Goal: Information Seeking & Learning: Learn about a topic

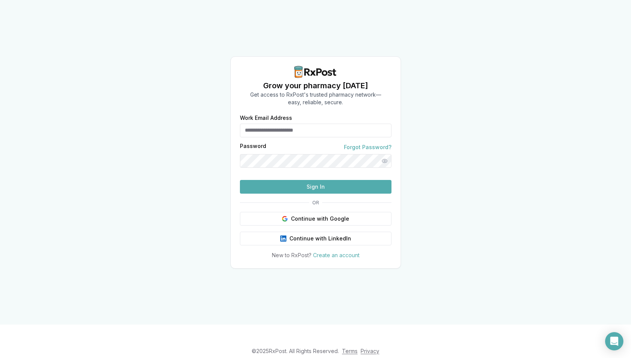
click at [312, 124] on input "Work Email Address" at bounding box center [315, 131] width 151 height 14
type input "**********"
click at [240, 180] on button "Sign In" at bounding box center [315, 187] width 151 height 14
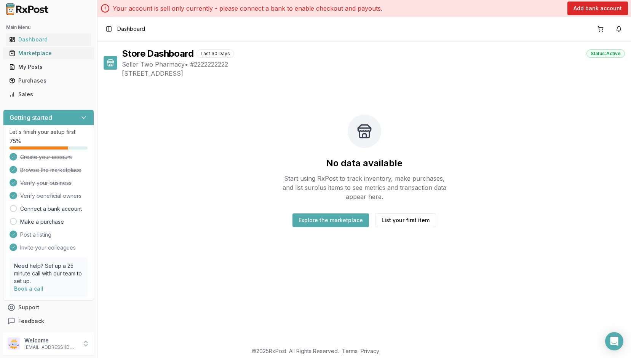
click at [65, 55] on div "Marketplace" at bounding box center [48, 53] width 79 height 8
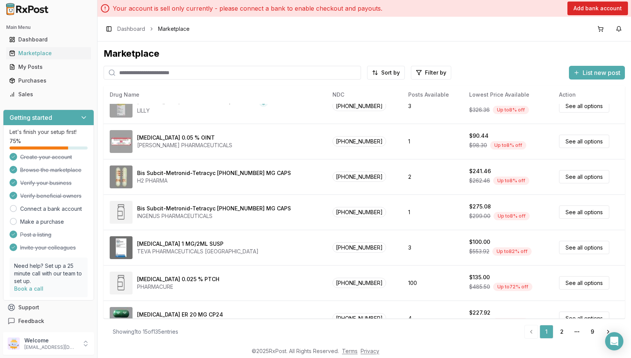
scroll to position [316, 0]
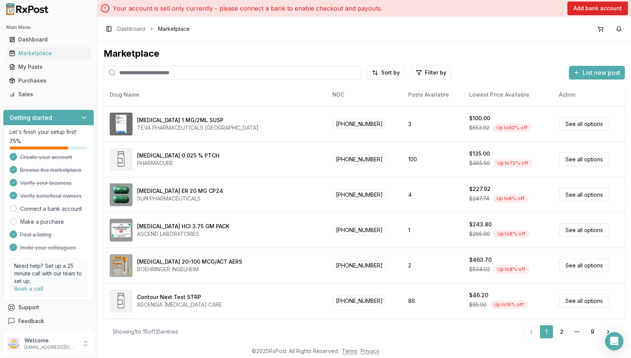
click at [260, 76] on input "search" at bounding box center [232, 73] width 257 height 14
type input "**********"
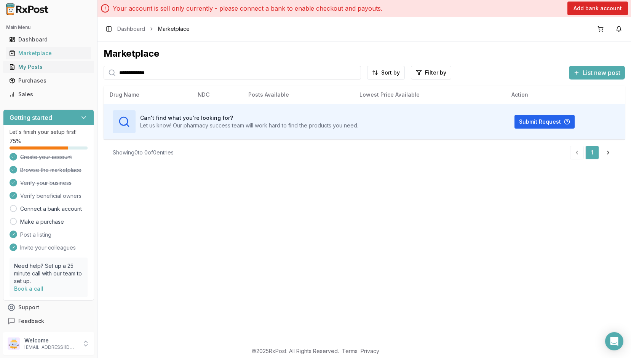
drag, startPoint x: 194, startPoint y: 70, endPoint x: 68, endPoint y: 70, distance: 126.0
click at [69, 70] on div "**********" at bounding box center [315, 179] width 631 height 358
click at [179, 29] on span "Marketplace" at bounding box center [174, 29] width 32 height 8
click at [52, 54] on div "Marketplace" at bounding box center [48, 53] width 79 height 8
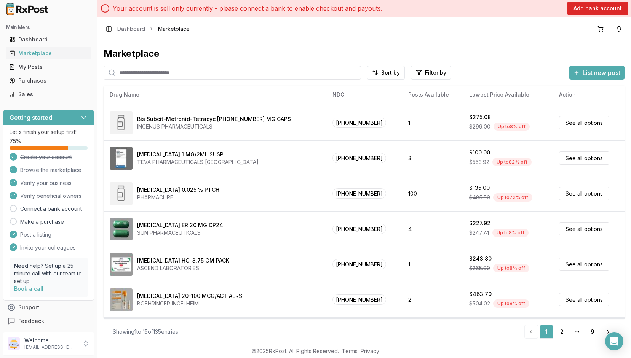
scroll to position [316, 0]
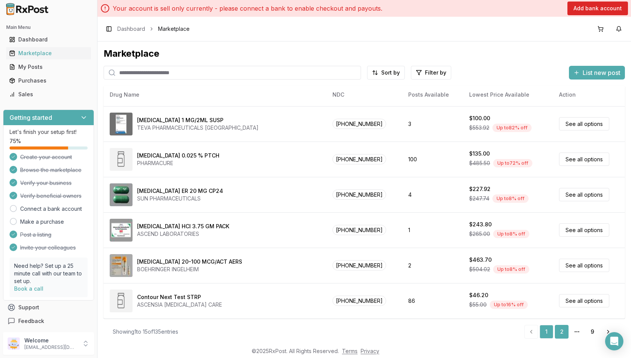
click at [559, 330] on link "2" at bounding box center [562, 332] width 14 height 14
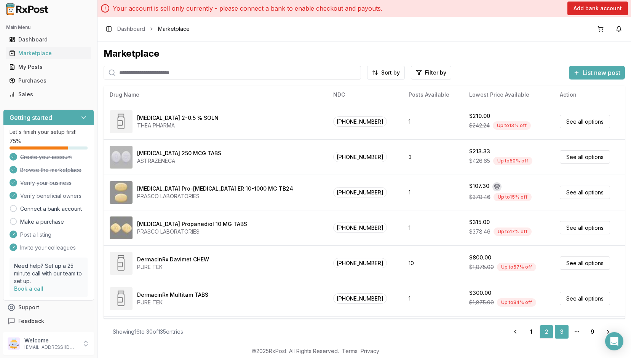
click at [561, 333] on link "3" at bounding box center [562, 332] width 14 height 14
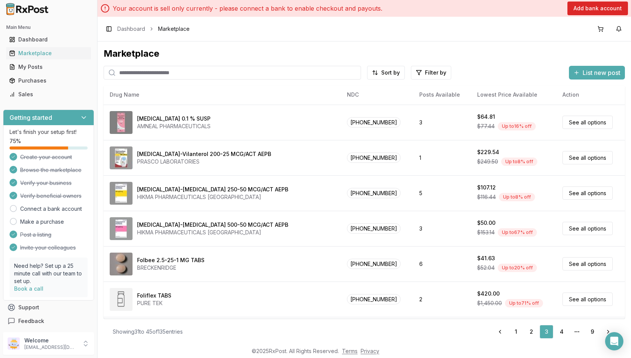
scroll to position [284, 0]
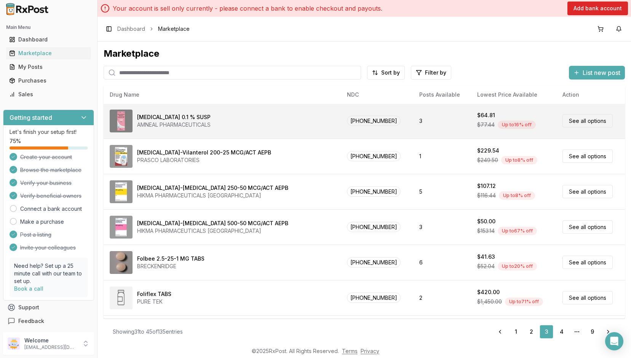
click at [239, 121] on div "Fluorometholone 0.1 % SUSP AMNEAL PHARMACEUTICALS" at bounding box center [222, 121] width 225 height 23
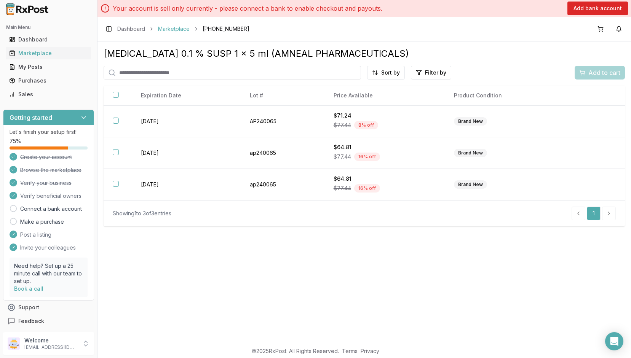
click at [183, 29] on link "Marketplace" at bounding box center [174, 29] width 32 height 8
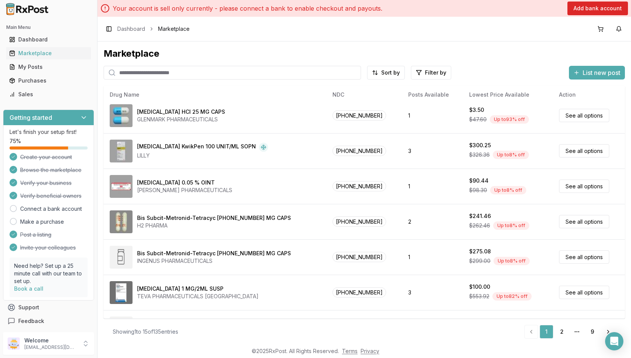
scroll to position [316, 0]
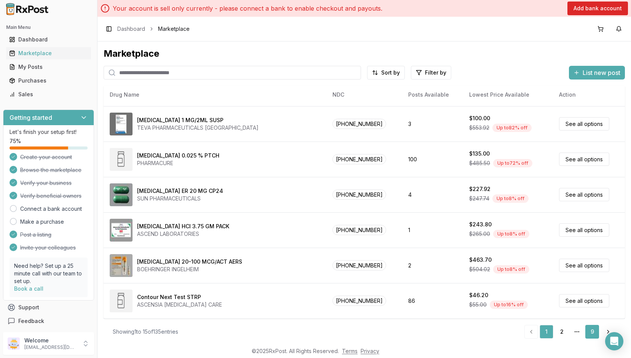
click at [589, 331] on link "9" at bounding box center [592, 332] width 14 height 14
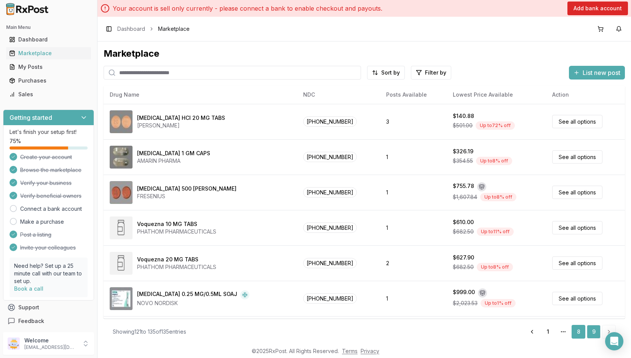
click at [575, 332] on link "8" at bounding box center [578, 332] width 14 height 14
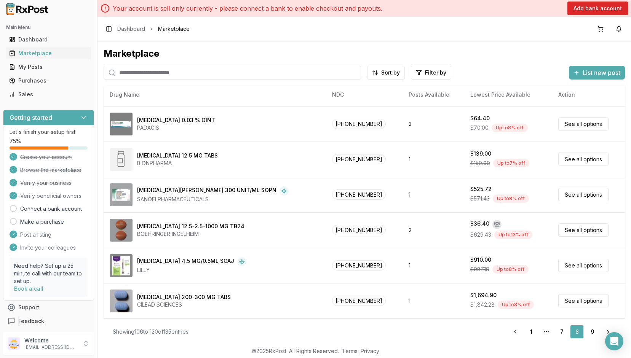
scroll to position [2, 0]
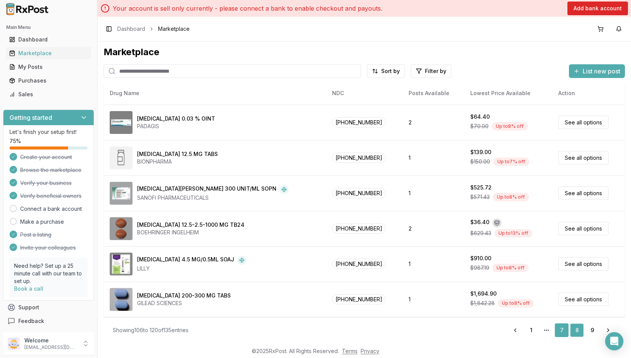
click at [559, 328] on link "7" at bounding box center [562, 331] width 14 height 14
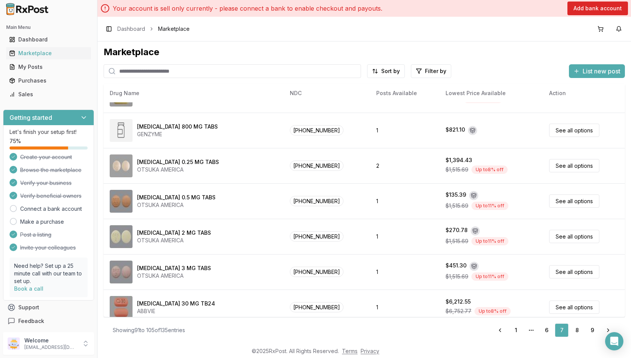
scroll to position [316, 0]
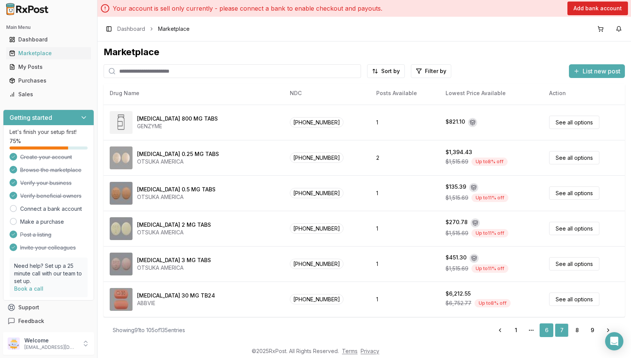
click at [545, 329] on link "6" at bounding box center [546, 331] width 14 height 14
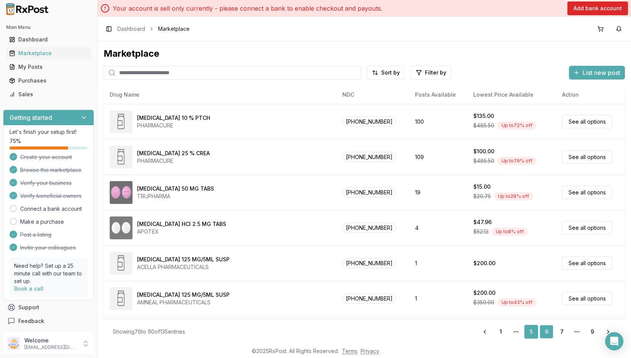
click at [529, 332] on link "5" at bounding box center [531, 332] width 14 height 14
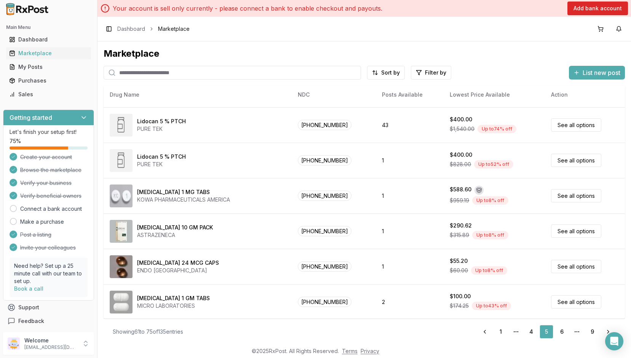
scroll to position [316, 0]
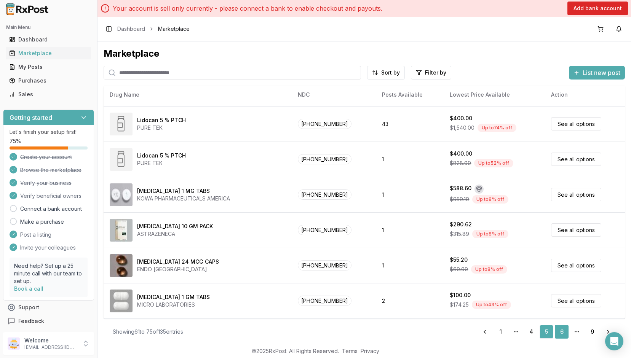
click at [558, 332] on link "6" at bounding box center [562, 332] width 14 height 14
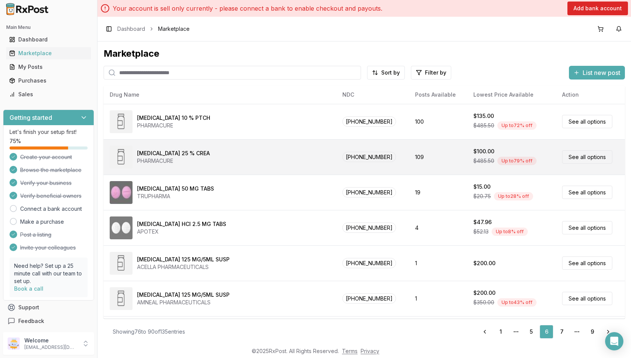
click at [239, 157] on div "[MEDICAL_DATA] 25 % CREA PHARMACURE" at bounding box center [220, 157] width 220 height 23
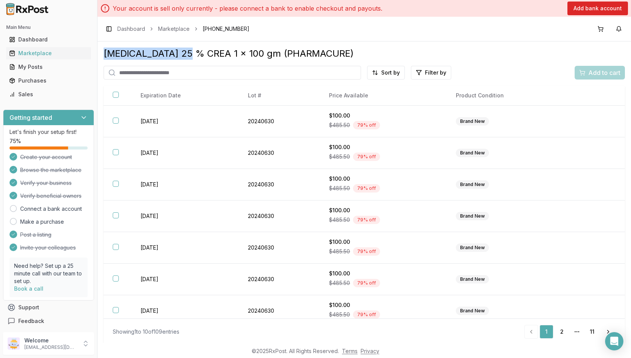
drag, startPoint x: 106, startPoint y: 56, endPoint x: 177, endPoint y: 56, distance: 71.6
click at [177, 56] on div "[MEDICAL_DATA] 25 % CREA 1 x 100 gm (PHARMACURE)" at bounding box center [364, 54] width 521 height 12
click at [404, 46] on div "[MEDICAL_DATA] 25 % CREA 1 x 100 gm (PHARMACURE) Sort by Filter by Add to cart …" at bounding box center [363, 191] width 533 height 301
